Goal: Obtain resource: Obtain resource

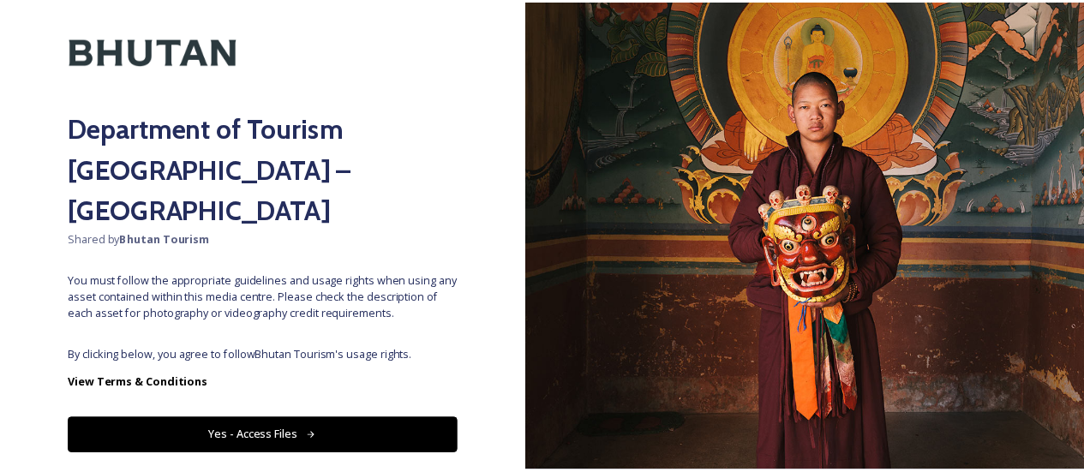
scroll to position [89, 0]
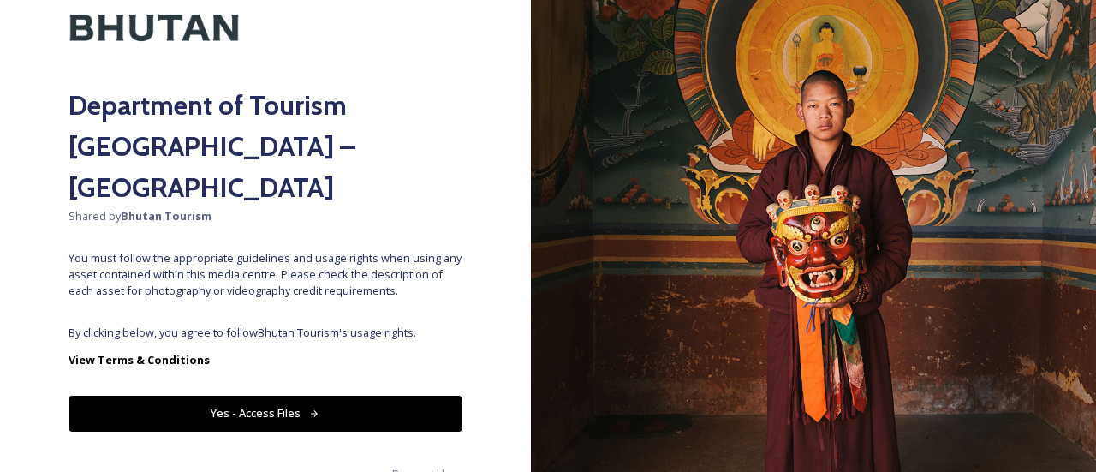
click at [253, 396] on button "Yes - Access Files" at bounding box center [266, 413] width 394 height 35
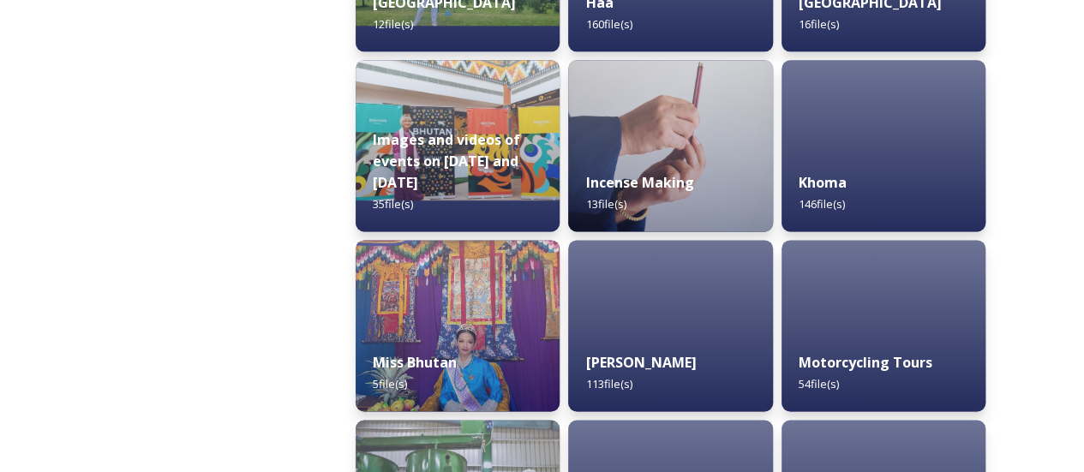
scroll to position [1199, 0]
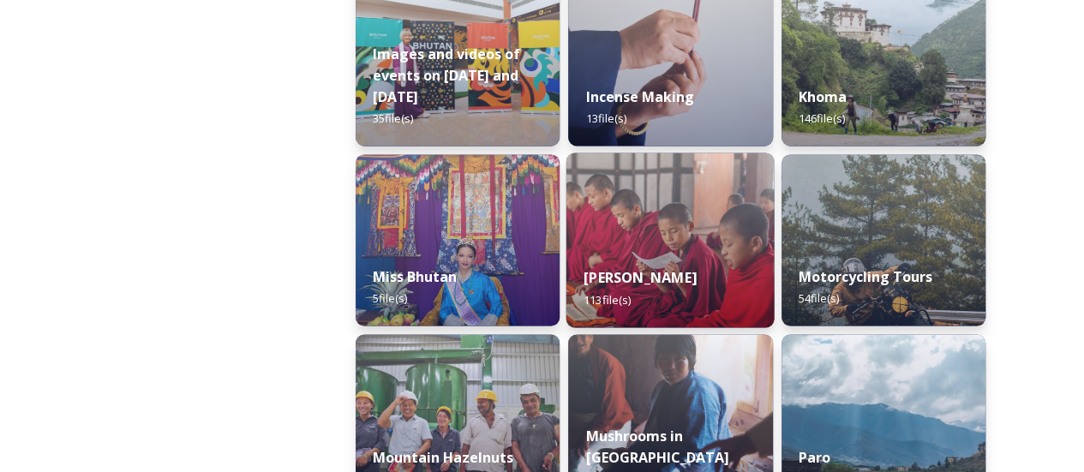
click at [684, 248] on img at bounding box center [670, 239] width 208 height 175
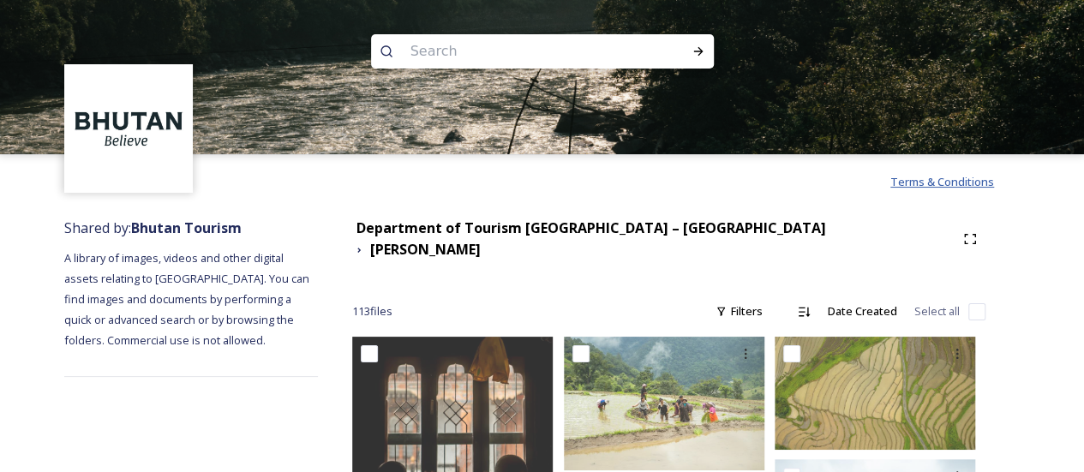
click at [947, 189] on span "Terms & Conditions" at bounding box center [942, 181] width 104 height 15
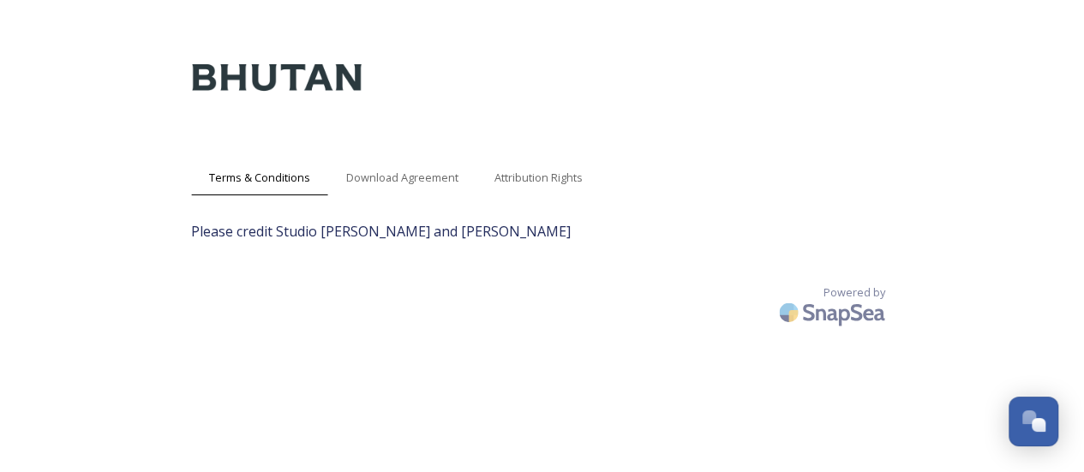
scroll to position [34, 0]
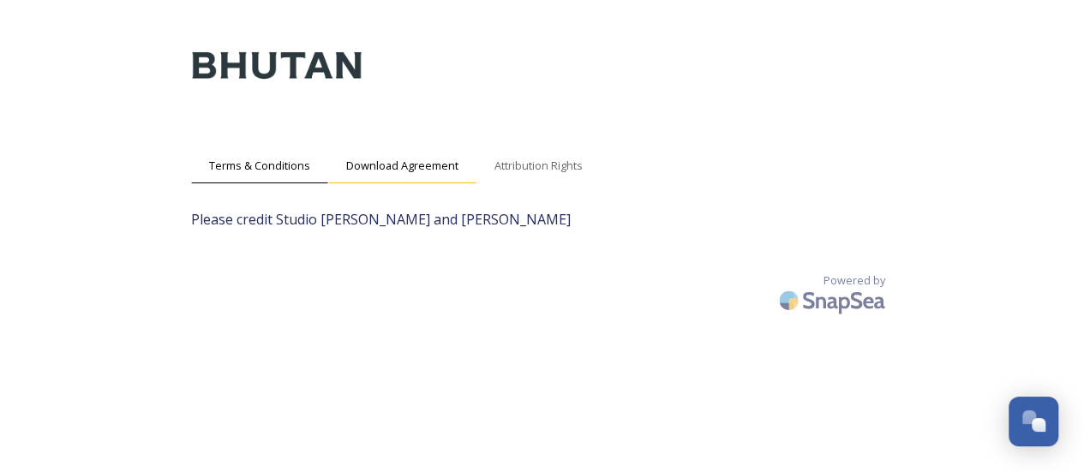
click at [408, 167] on span "Download Agreement" at bounding box center [402, 166] width 112 height 16
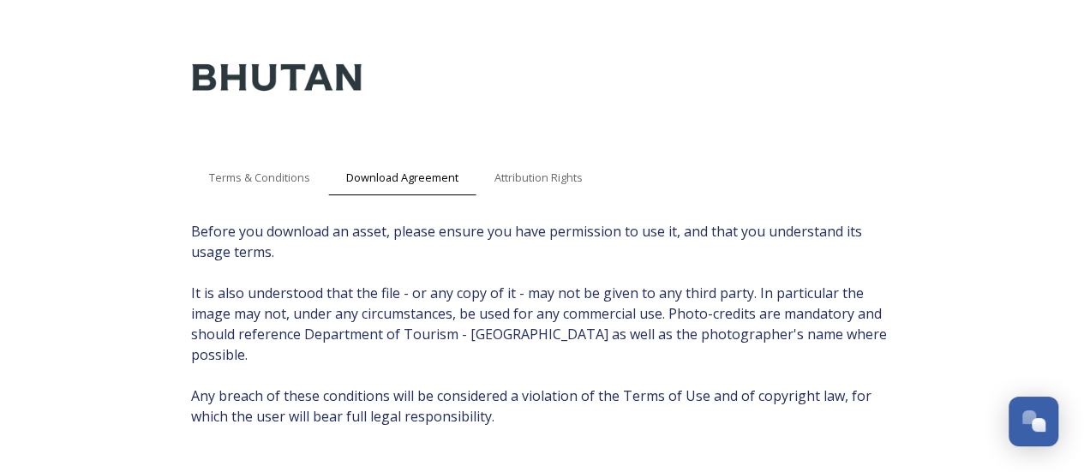
scroll to position [0, 0]
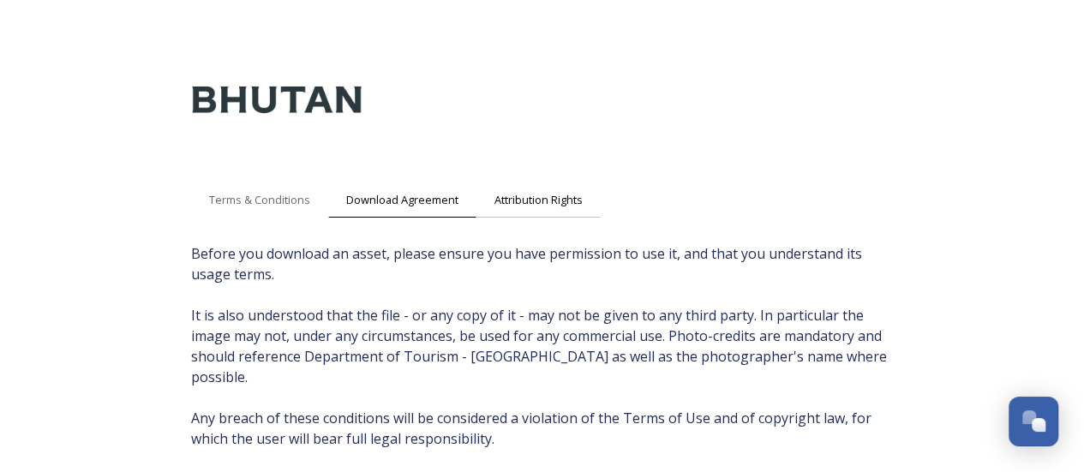
click at [567, 197] on span "Attribution Rights" at bounding box center [538, 200] width 88 height 16
click at [546, 209] on div "Attribution Rights" at bounding box center [538, 199] width 124 height 35
click at [547, 192] on span "Attribution Rights" at bounding box center [538, 200] width 88 height 16
click at [736, 187] on div "Terms & Conditions Download Agreement Attribution Rights" at bounding box center [542, 199] width 702 height 35
